Goal: Task Accomplishment & Management: Complete application form

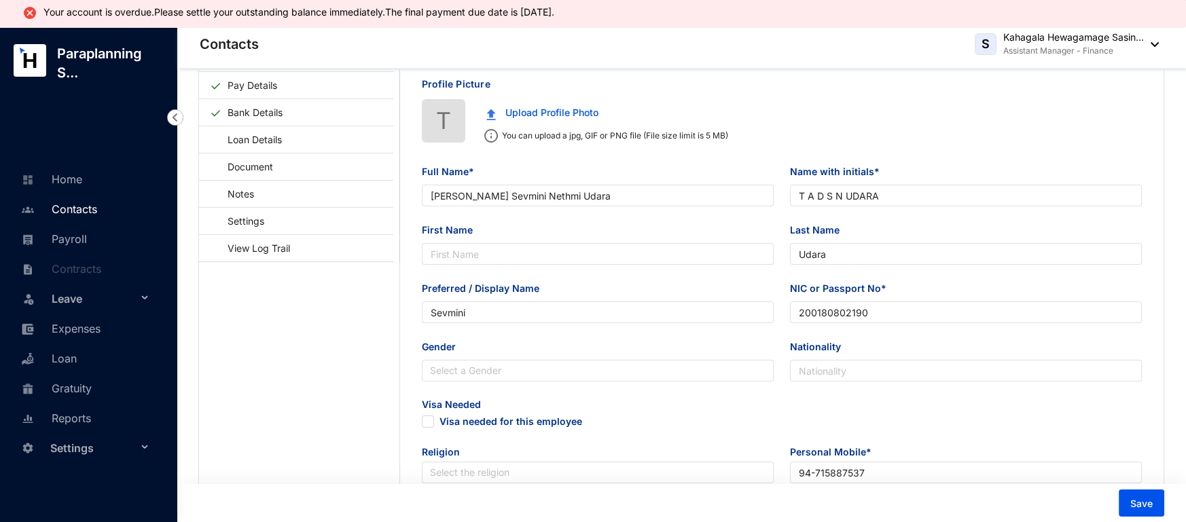
click at [71, 211] on link "Contacts" at bounding box center [57, 209] width 79 height 14
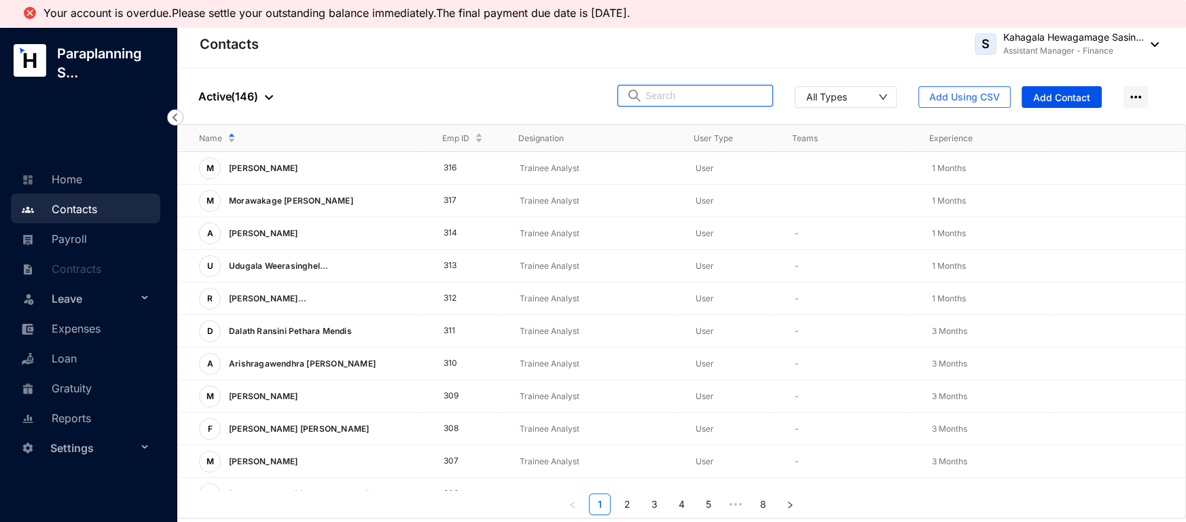
click at [668, 96] on input "text" at bounding box center [704, 96] width 119 height 20
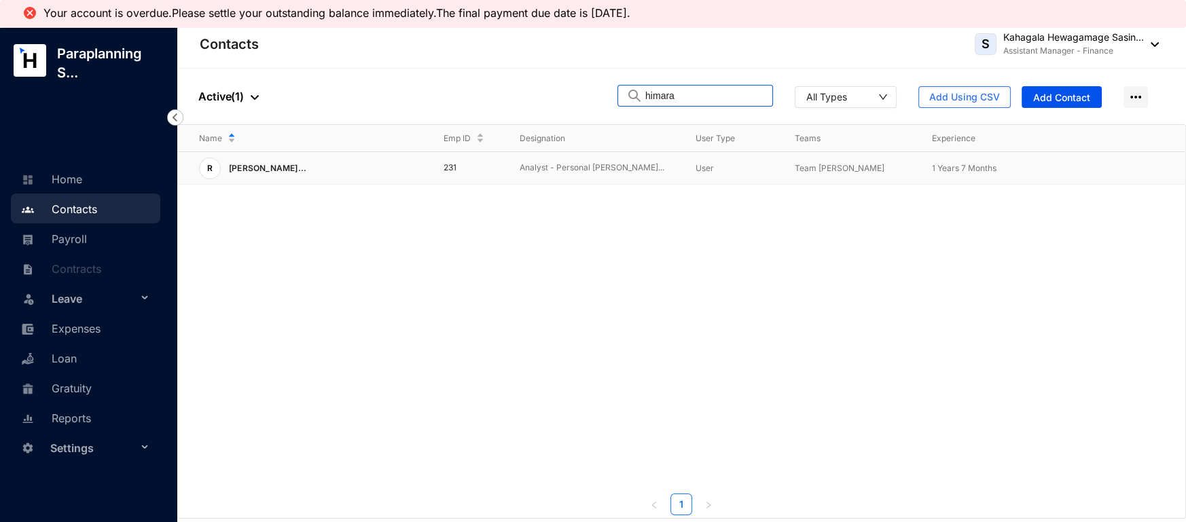
type input "himara"
click at [347, 180] on td "[PERSON_NAME] [PERSON_NAME]..." at bounding box center [299, 168] width 245 height 33
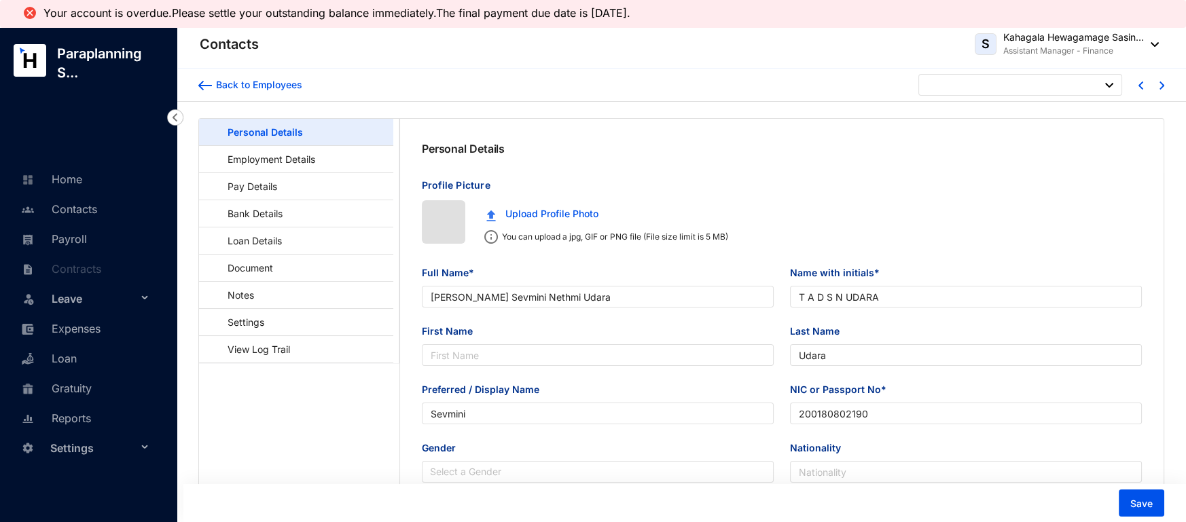
type input "[DATE]"
type input "Rajasuriyage Randinee [PERSON_NAME]"
type input "[PERSON_NAME]"
type input "Rajasuriya"
type input "Himara"
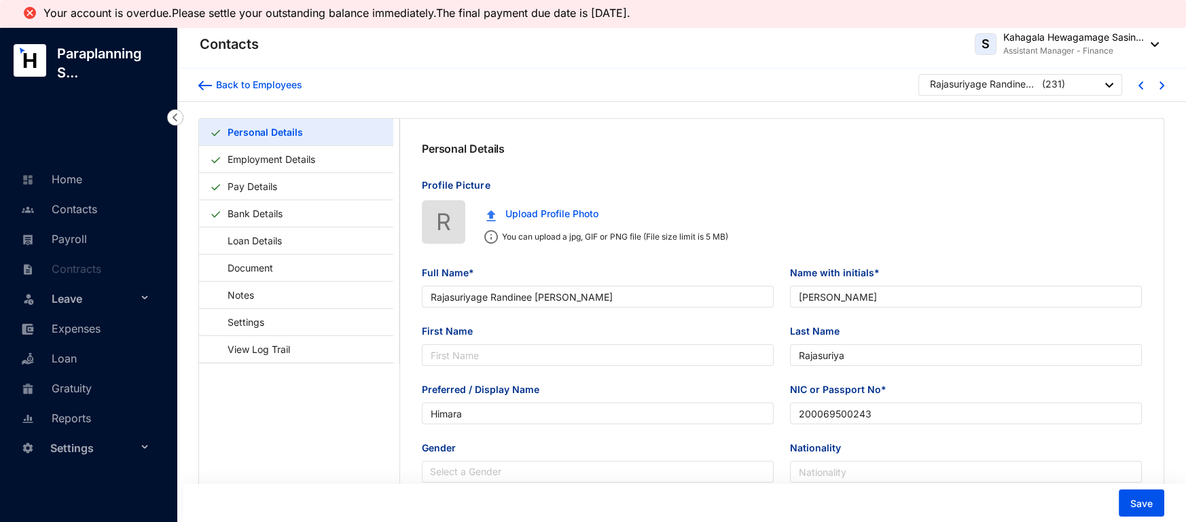
type input "200069500243"
type input "0769010444"
type input "[DATE]"
click at [262, 158] on link "Employment Details" at bounding box center [271, 159] width 99 height 28
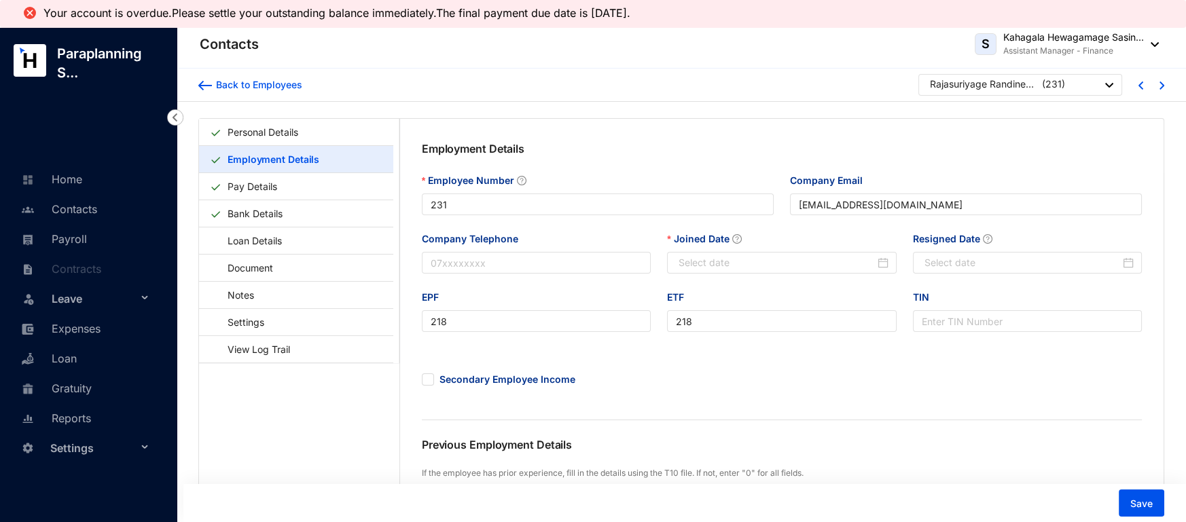
type input "[DATE]"
click at [220, 86] on div "Back to Employees" at bounding box center [257, 85] width 90 height 14
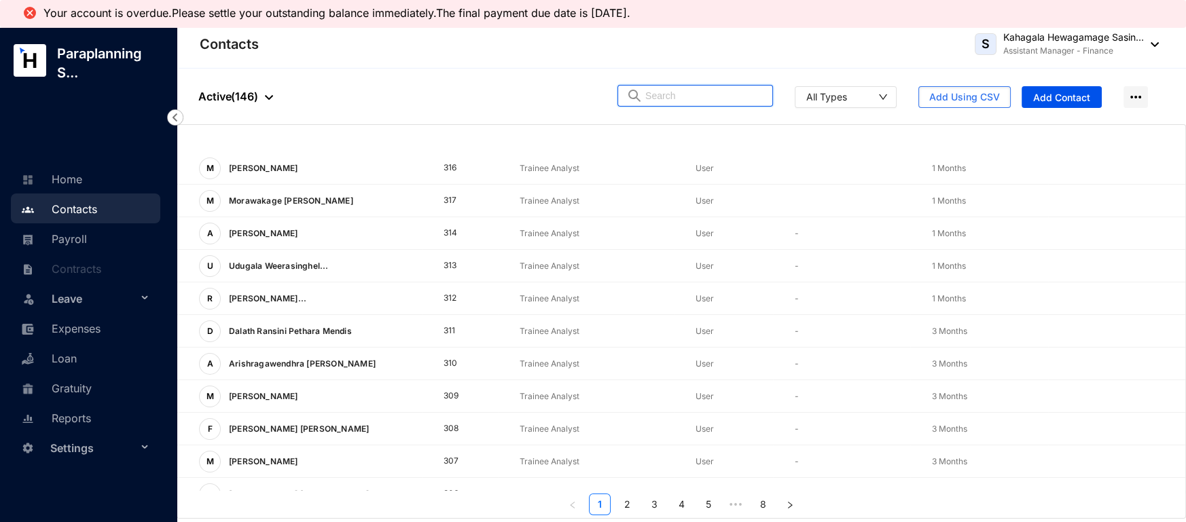
click at [704, 98] on input "text" at bounding box center [704, 96] width 119 height 20
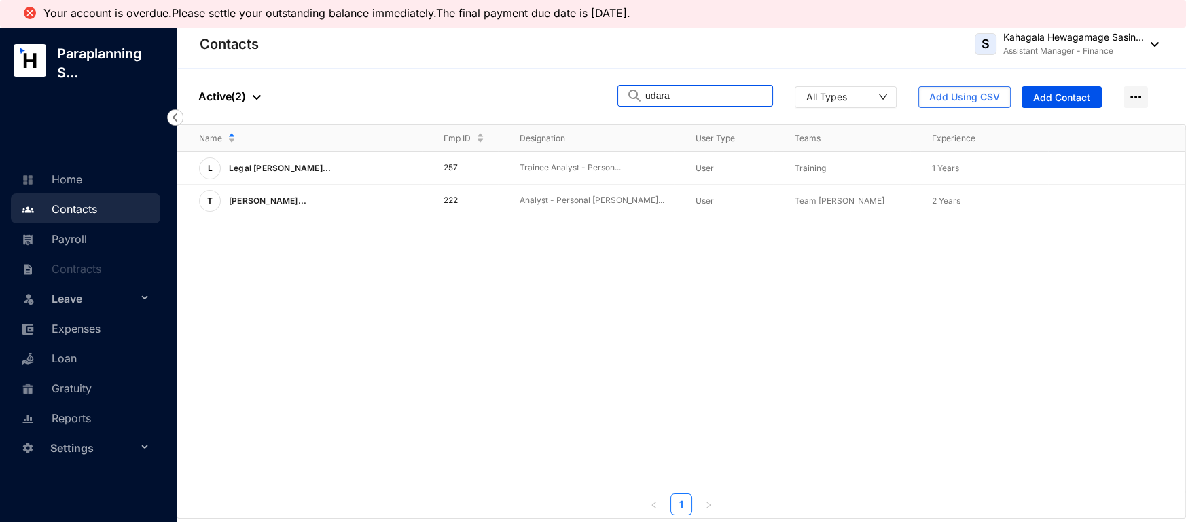
drag, startPoint x: 718, startPoint y: 94, endPoint x: 610, endPoint y: 104, distance: 107.8
click at [611, 104] on div "People Active ( 2 ) udara All Types Add Using CSV Add Contact" at bounding box center [682, 97] width 1010 height 56
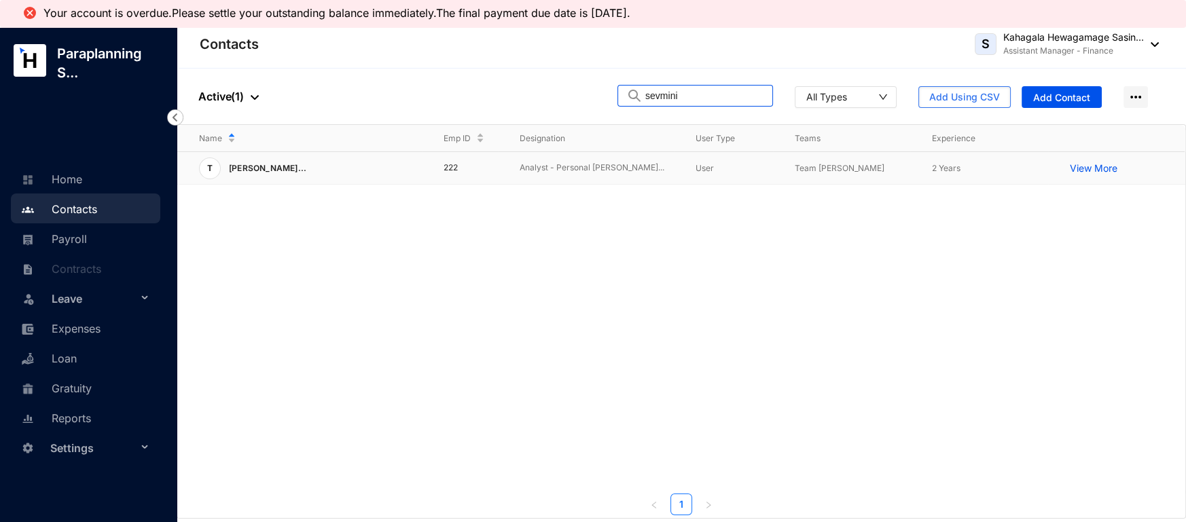
type input "sevmini"
click at [440, 169] on td "222" at bounding box center [460, 168] width 76 height 33
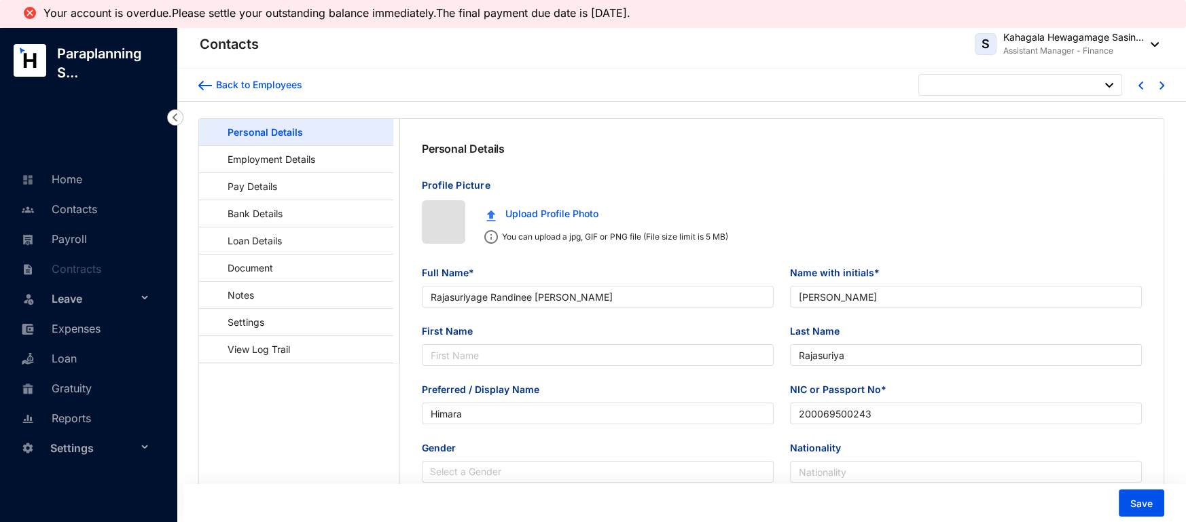
type input "[DATE]"
type input "[PERSON_NAME] Sevmini Nethmi Udara"
type input "T A D S N UDARA"
type input "Udara"
type input "Sevmini"
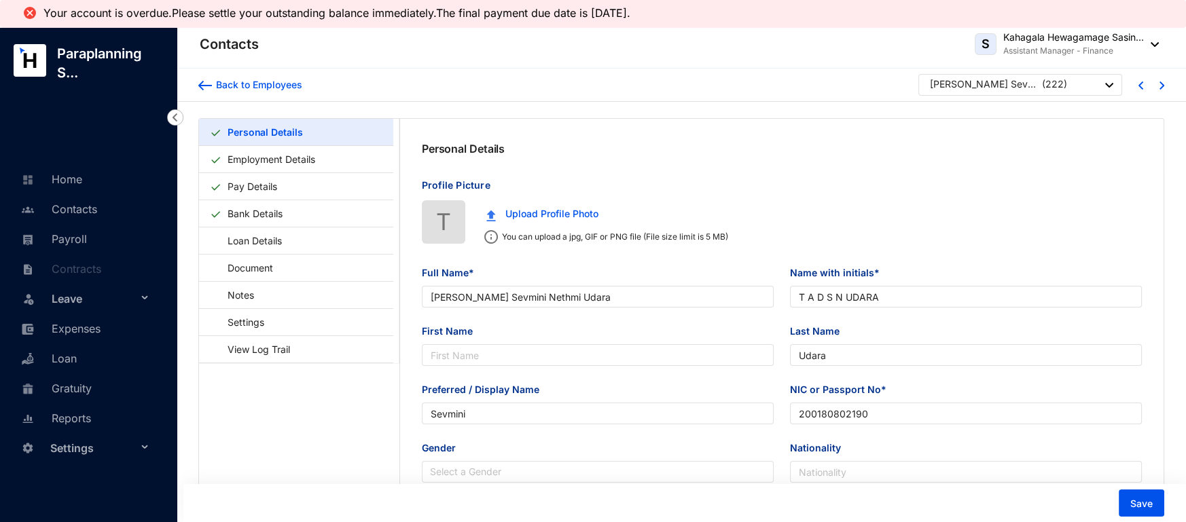
type input "200180802190"
type input "94-715887537"
type input "[DATE]"
click at [286, 158] on link "Employment Details" at bounding box center [271, 159] width 99 height 28
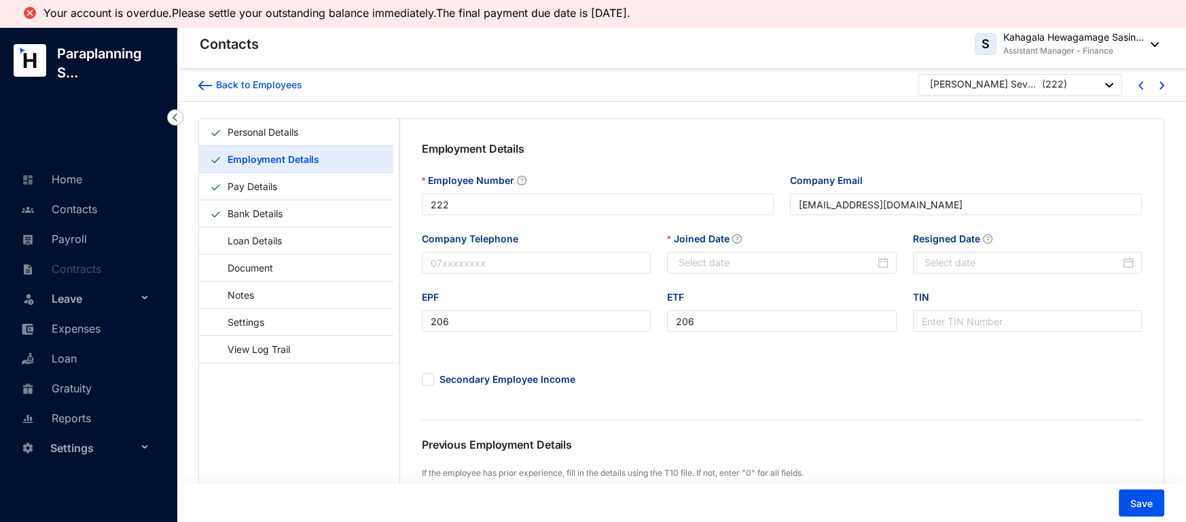
scroll to position [222, 0]
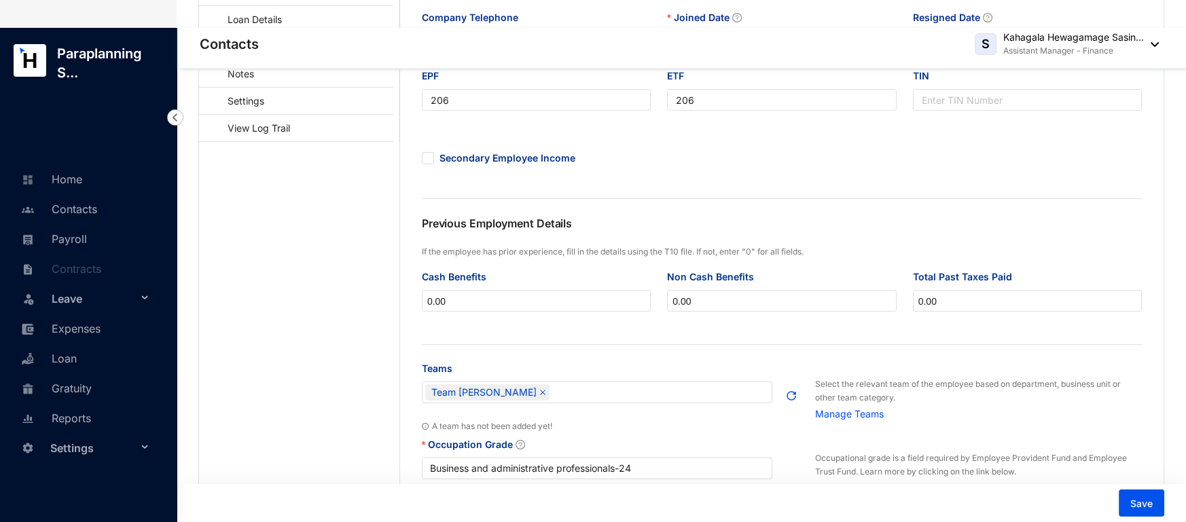
type input "[DATE]"
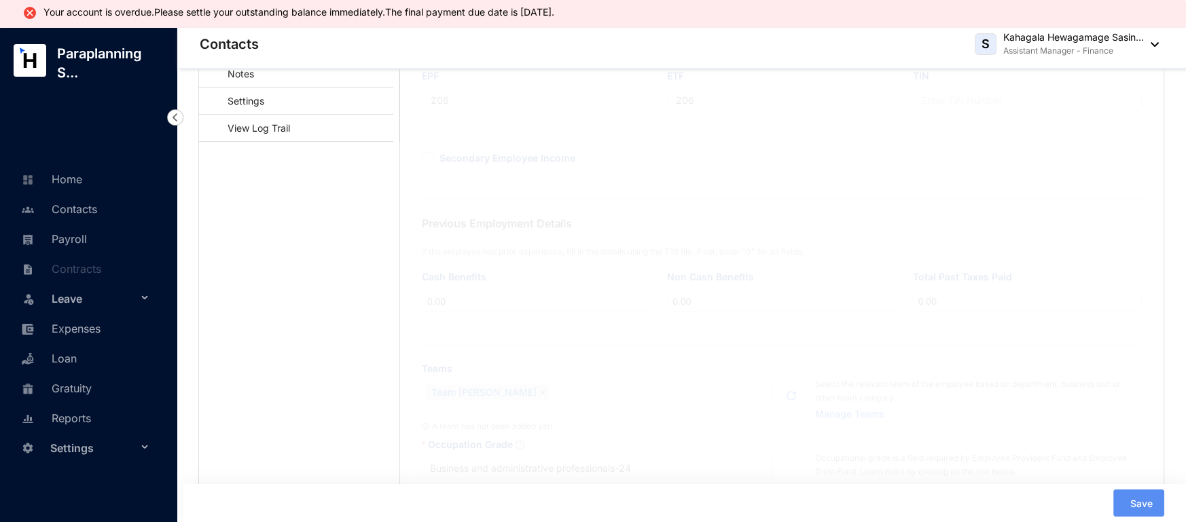
click at [286, 158] on main "Personal Details Employment Details Pay Details Bank Details Loan Details Docum…" at bounding box center [299, 311] width 200 height 829
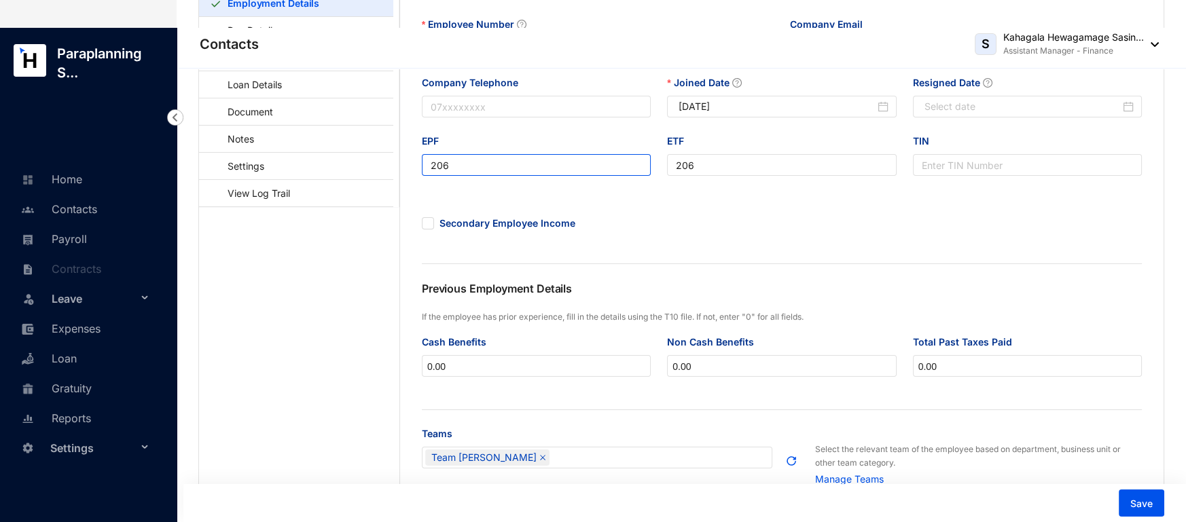
scroll to position [0, 0]
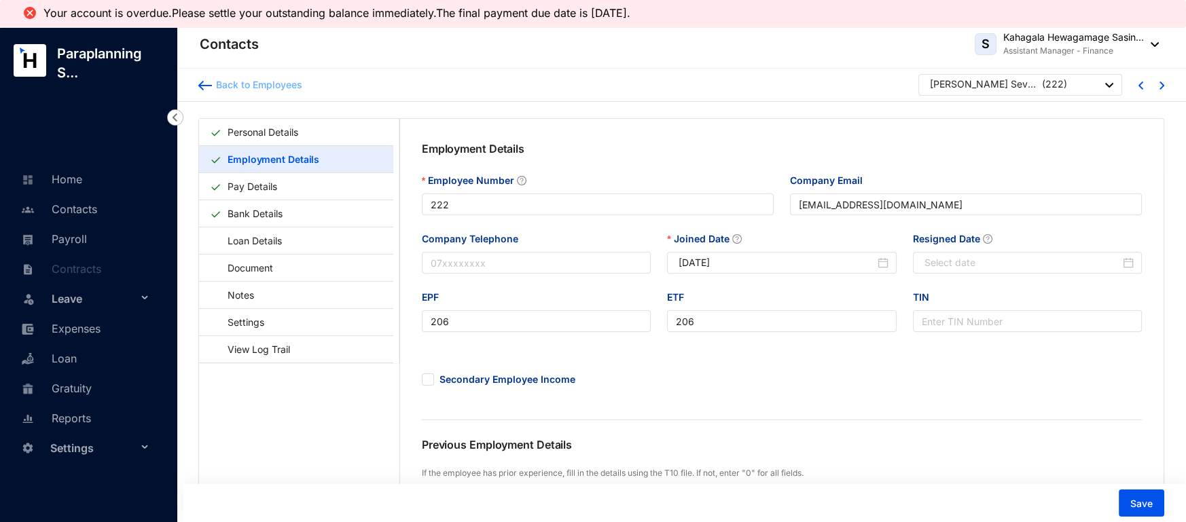
click at [210, 82] on img at bounding box center [205, 86] width 14 height 10
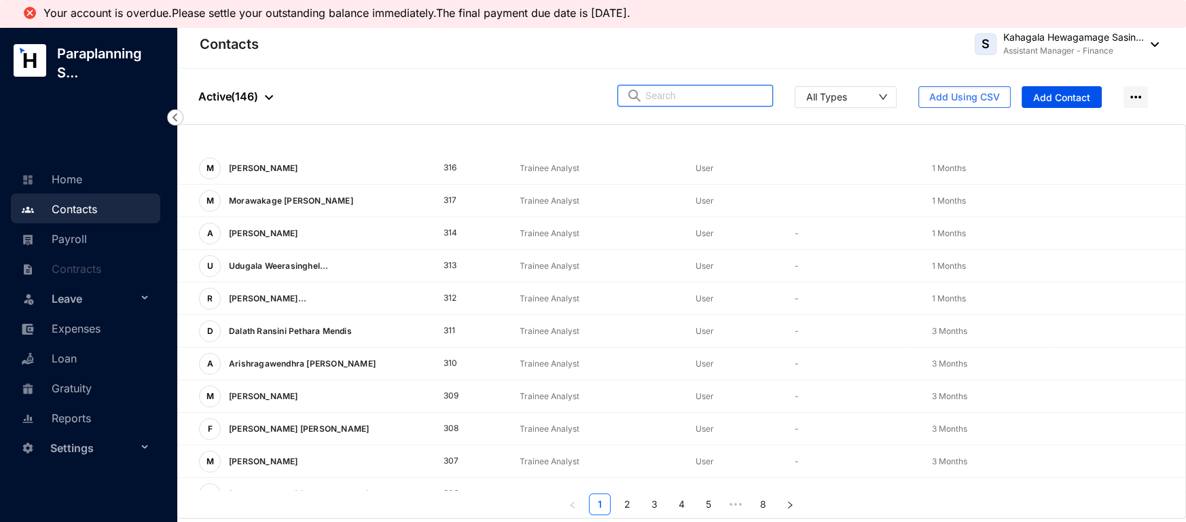
click at [708, 90] on input "text" at bounding box center [704, 96] width 119 height 20
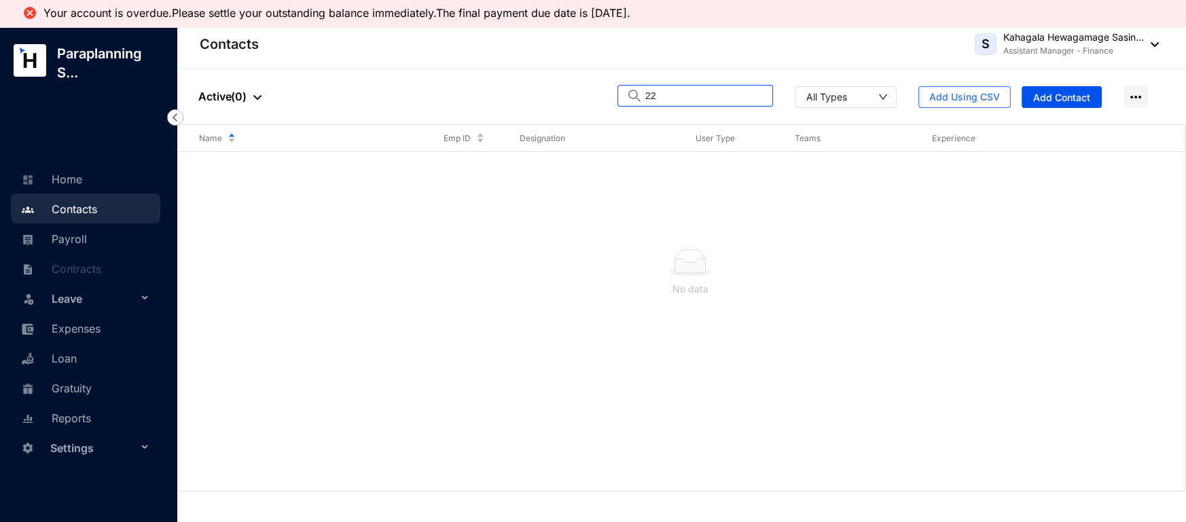
type input "2"
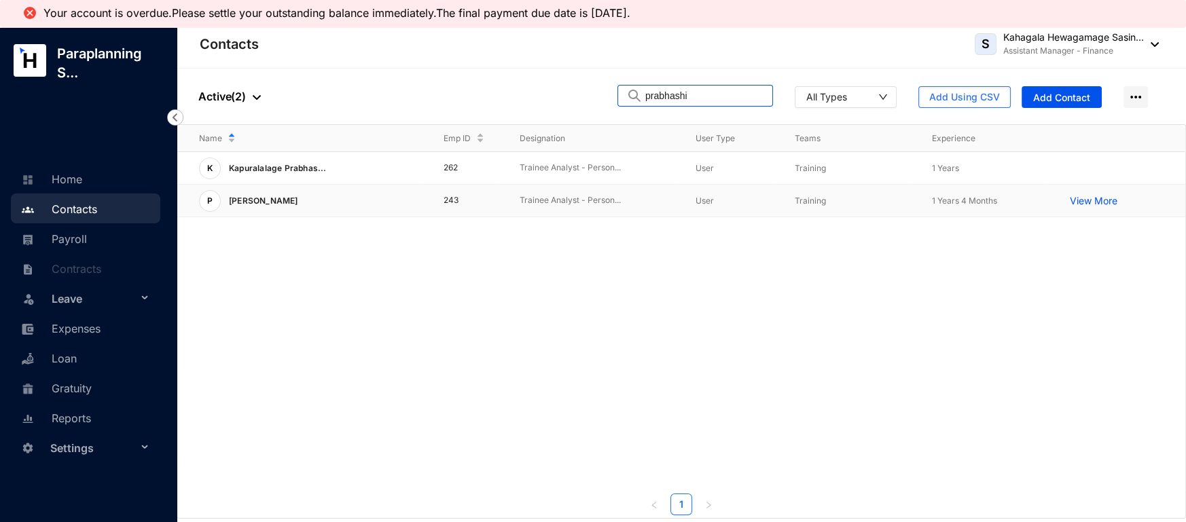
type input "prabhashi"
click at [304, 194] on p "[PERSON_NAME]" at bounding box center [262, 201] width 83 height 22
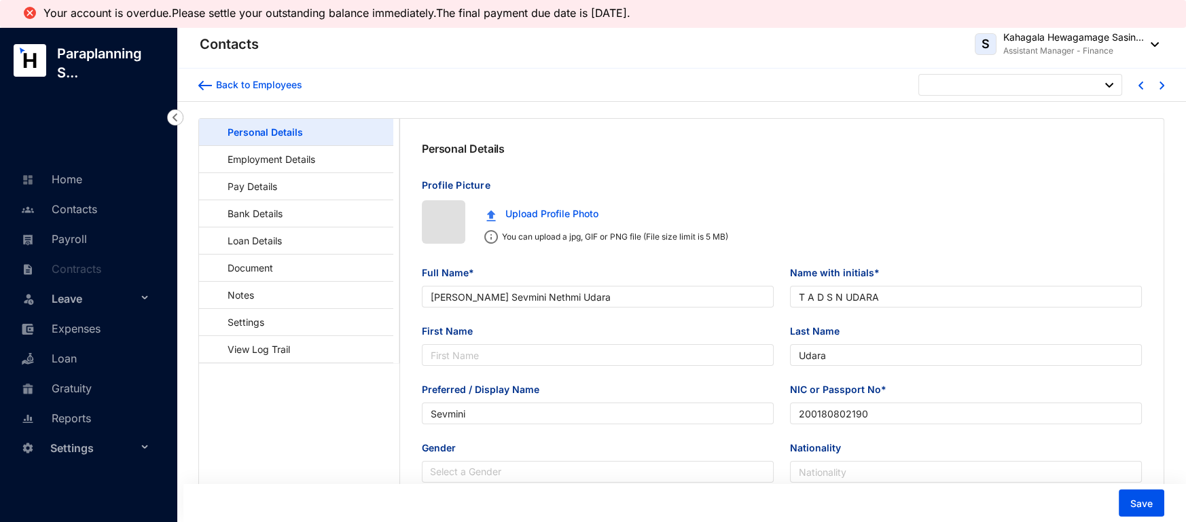
type input "[DATE]"
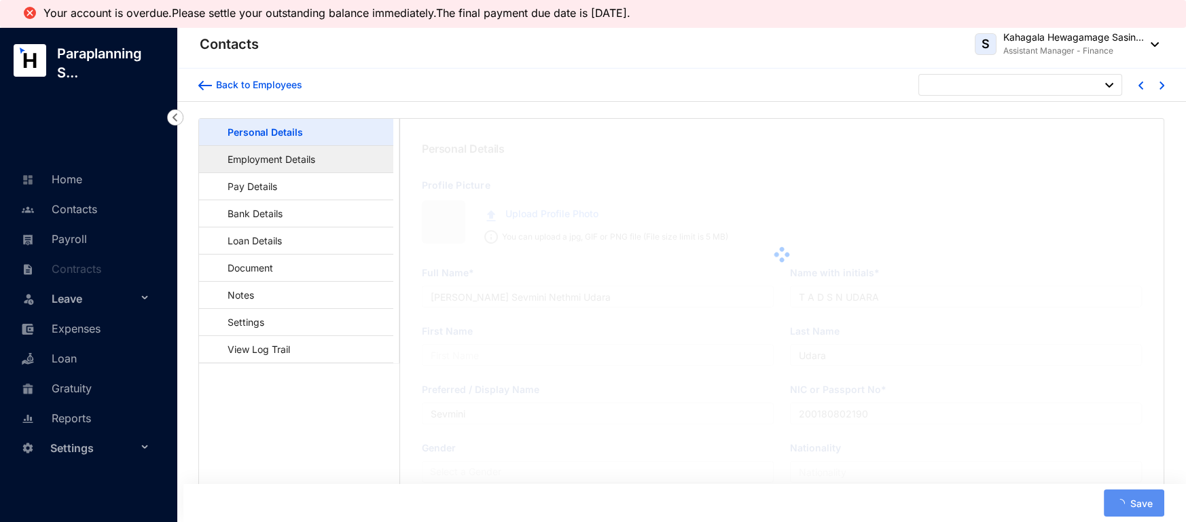
click at [260, 162] on link "Employment Details" at bounding box center [265, 159] width 110 height 28
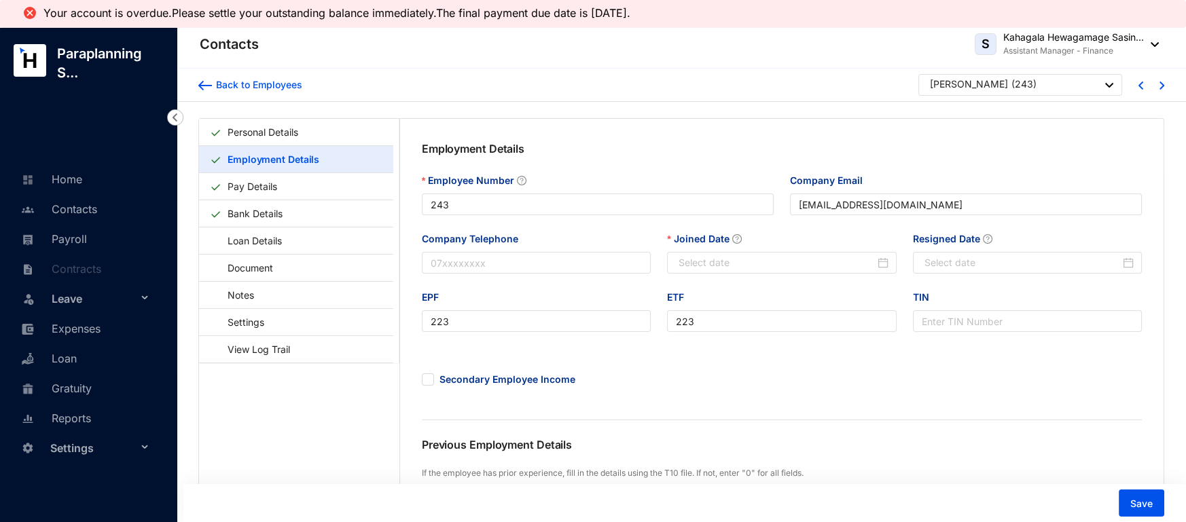
type input "[DATE]"
click at [73, 212] on link "Contacts" at bounding box center [57, 209] width 79 height 14
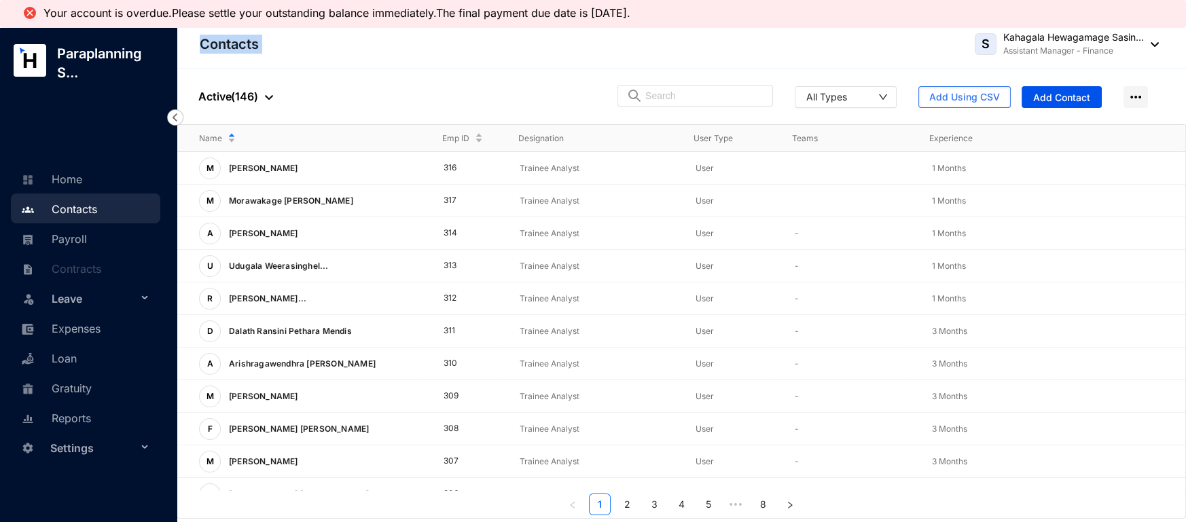
drag, startPoint x: 188, startPoint y: 48, endPoint x: 836, endPoint y: 62, distance: 647.7
click at [843, 68] on header "Contacts S Kahagala Hewagamage Sasin... Assistant Manager - Finance" at bounding box center [682, 48] width 1008 height 41
click at [836, 62] on header "Contacts S Kahagala Hewagamage Sasin... Assistant Manager - Finance" at bounding box center [682, 48] width 1008 height 41
